Goal: Communication & Community: Ask a question

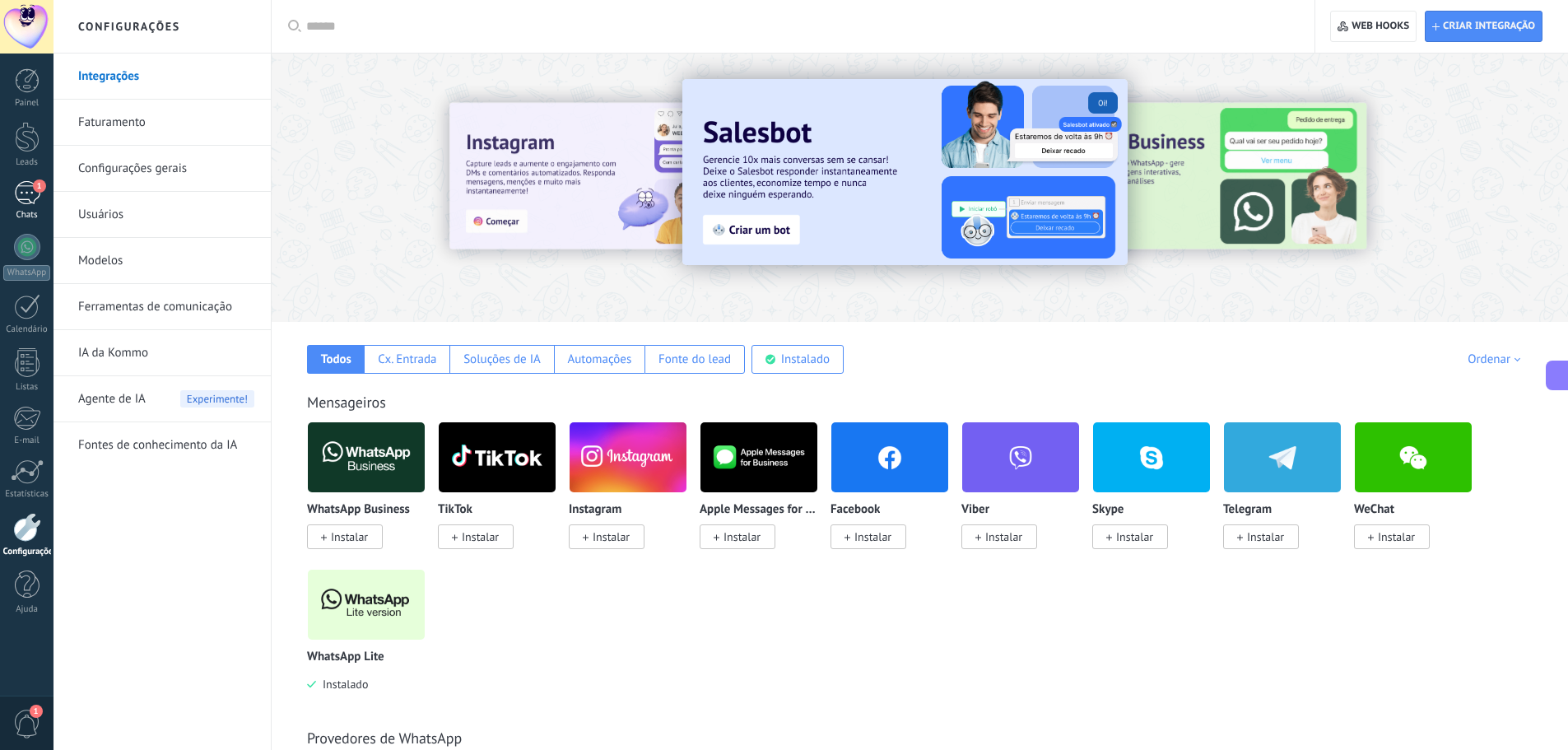
click at [35, 194] on div "1" at bounding box center [27, 192] width 26 height 24
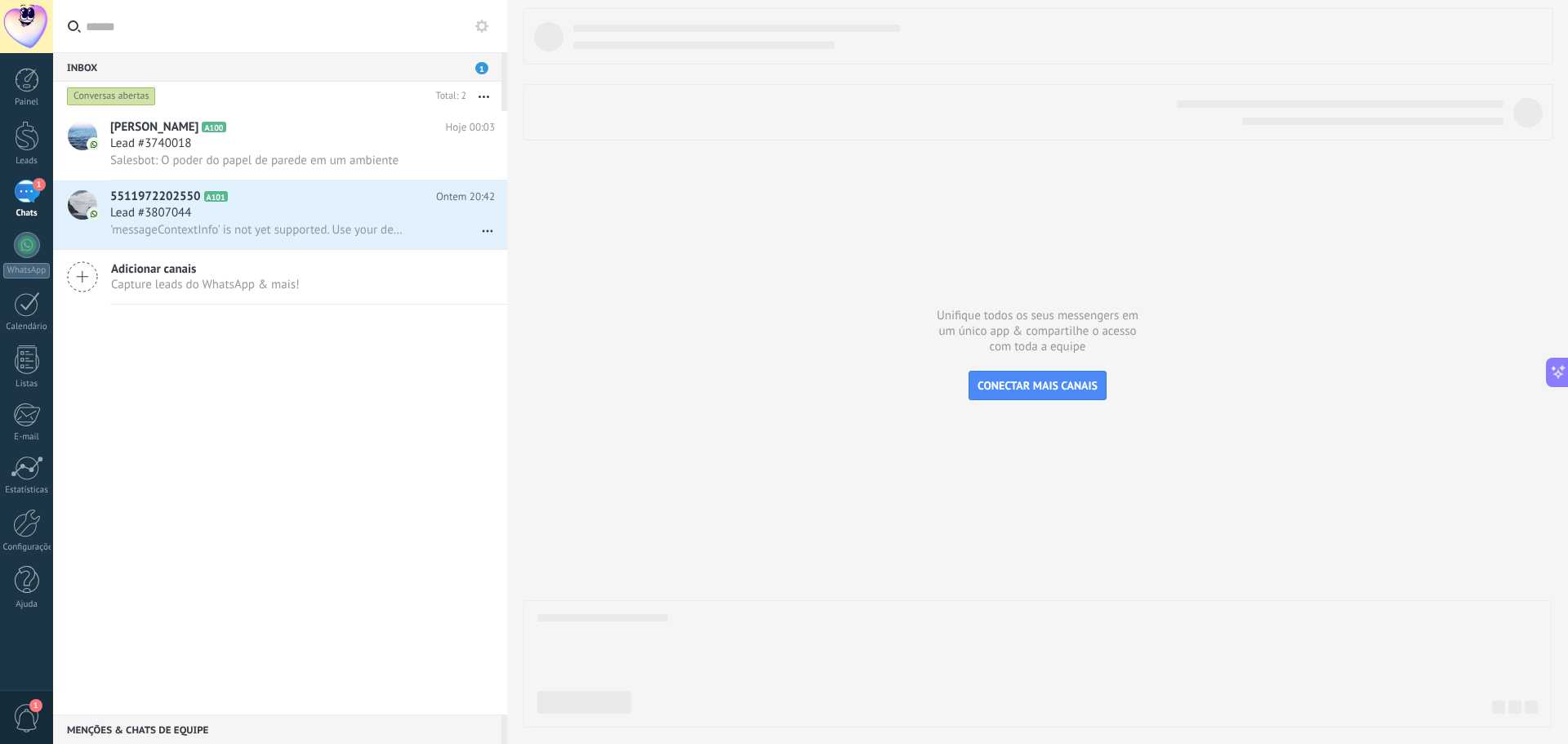
click at [178, 725] on div "Menções & Chats de equipe 0" at bounding box center [277, 729] width 449 height 30
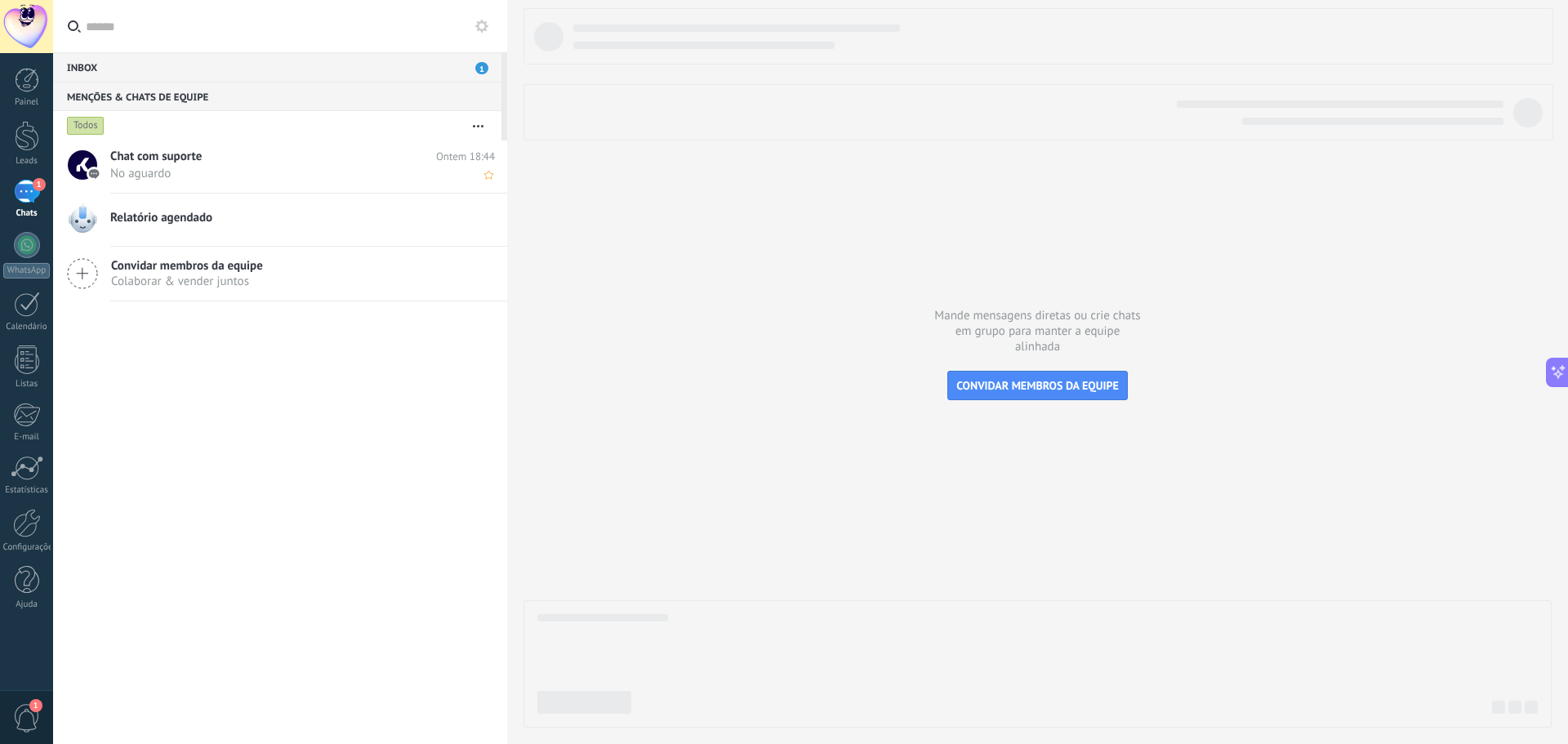
click at [232, 186] on div "Chat com suporte Ontem 18:44 No aguardo" at bounding box center [309, 166] width 397 height 52
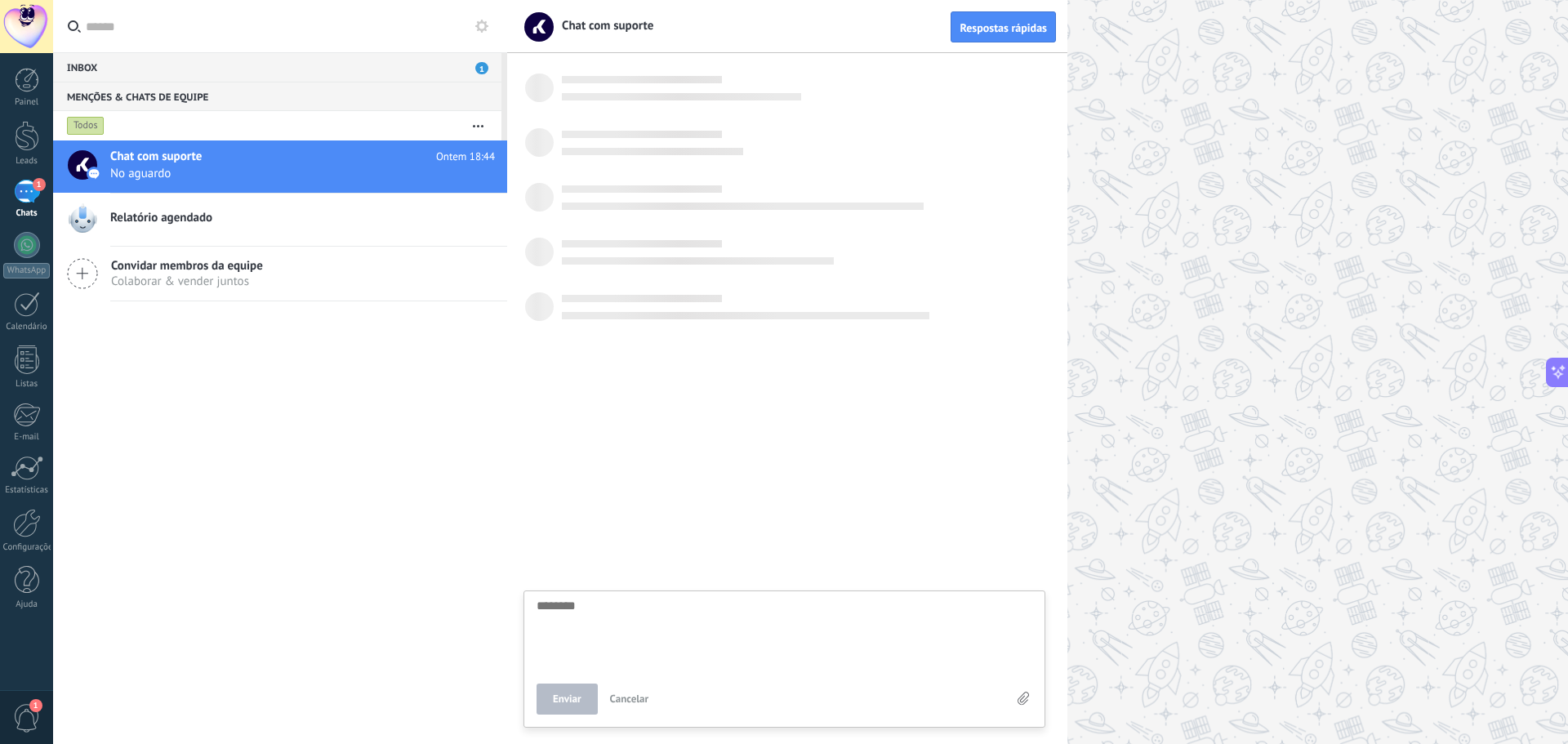
scroll to position [599, 0]
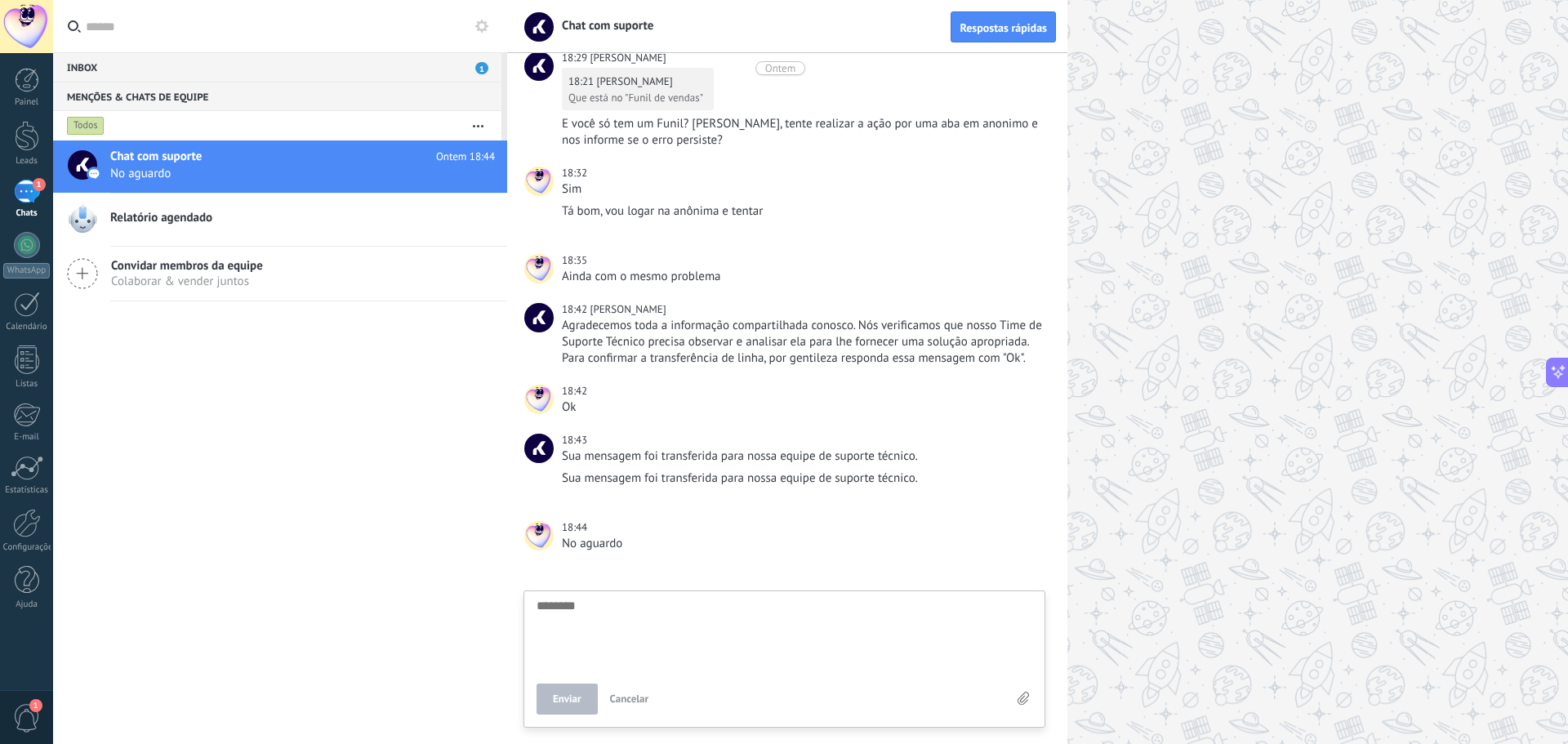
click at [616, 624] on textarea at bounding box center [784, 632] width 496 height 67
